Goal: Find specific fact: Find specific fact

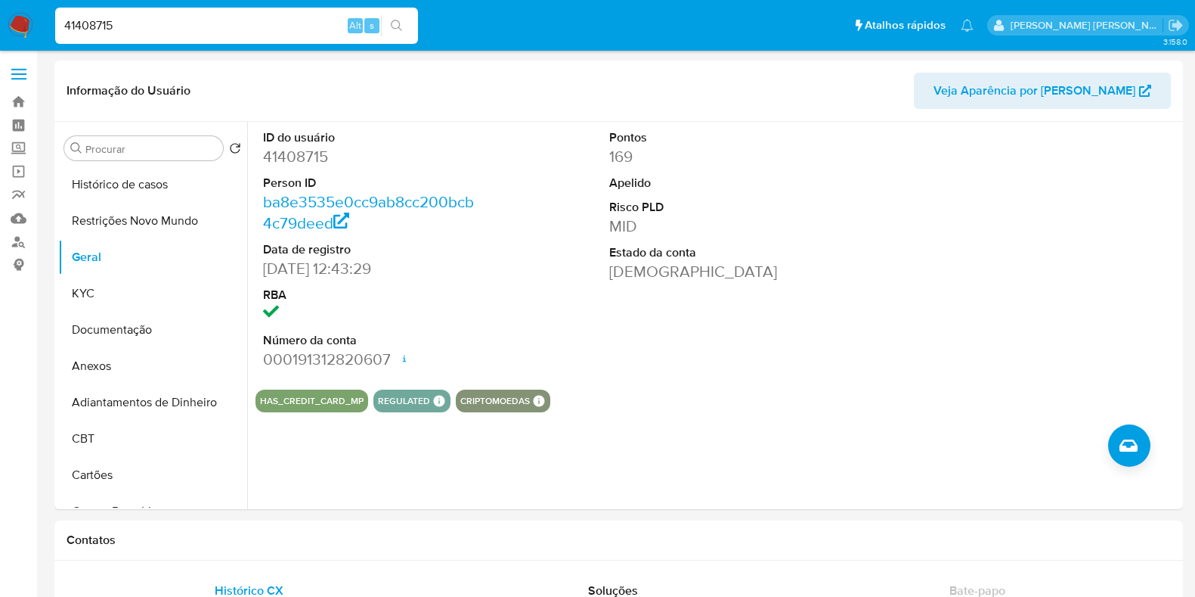
select select "10"
type input "147259805"
click at [390, 16] on button "search-icon" at bounding box center [396, 25] width 31 height 21
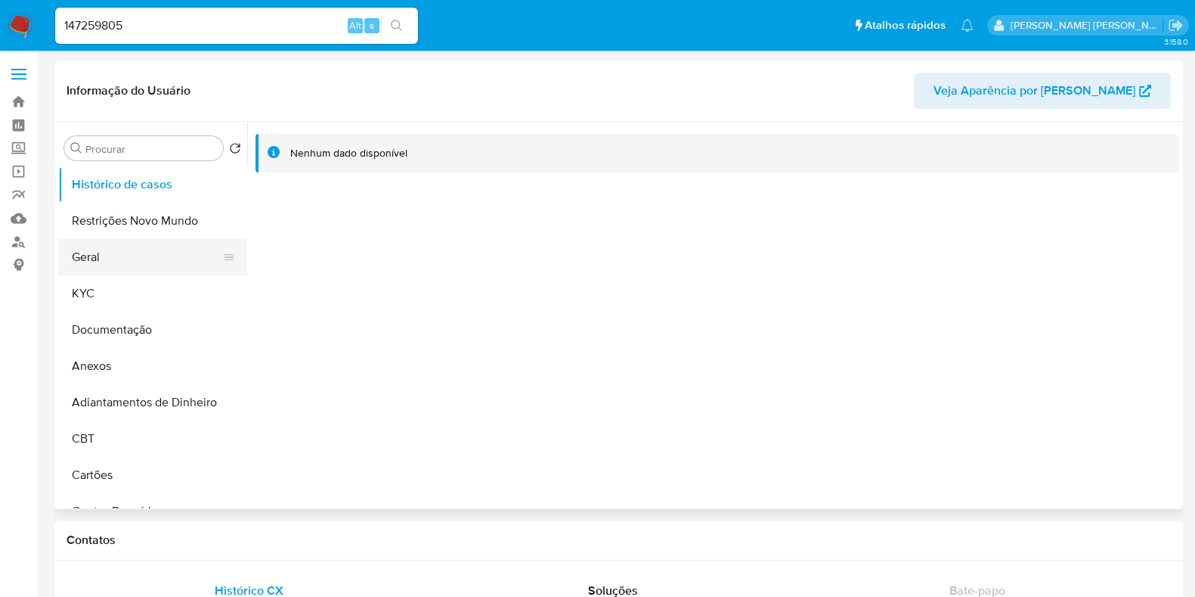
click at [107, 255] on button "Geral" at bounding box center [146, 257] width 177 height 36
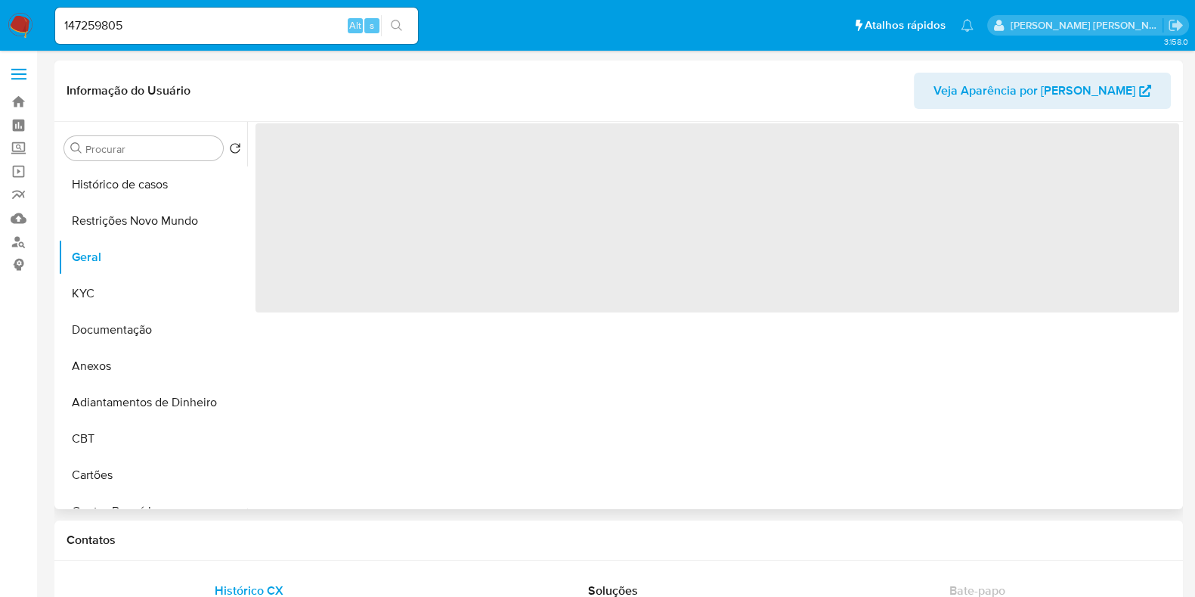
select select "10"
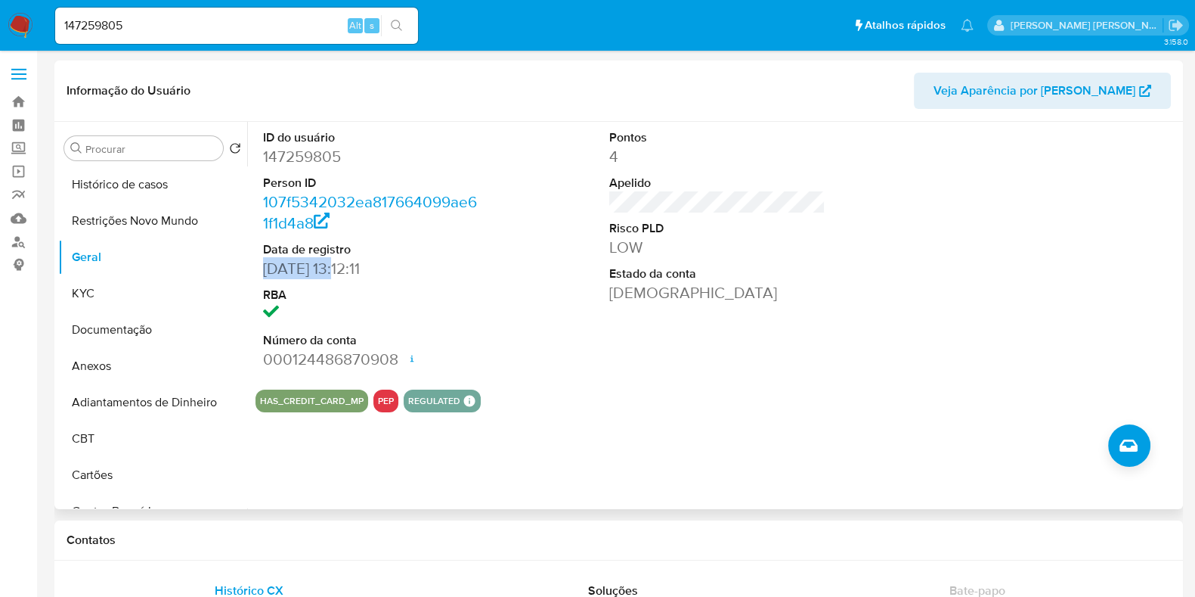
drag, startPoint x: 335, startPoint y: 266, endPoint x: 261, endPoint y: 270, distance: 74.2
click at [261, 270] on div "ID do usuário 147259805 Person ID 107f5342032ea817664099ae61f1d4a8 Data de regi…" at bounding box center [371, 250] width 231 height 256
copy dd "[DATE]"
